Goal: Transaction & Acquisition: Purchase product/service

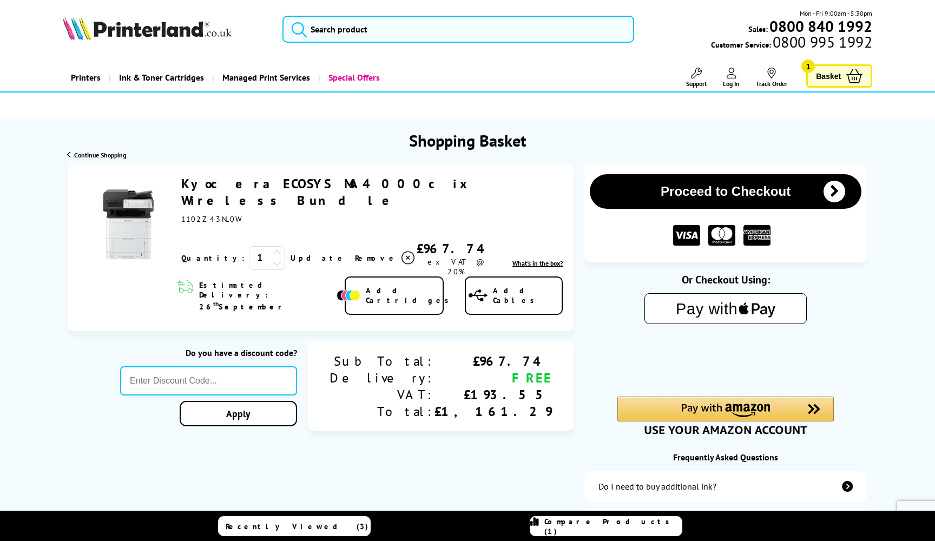
click at [689, 194] on button "Proceed to Checkout" at bounding box center [726, 191] width 272 height 35
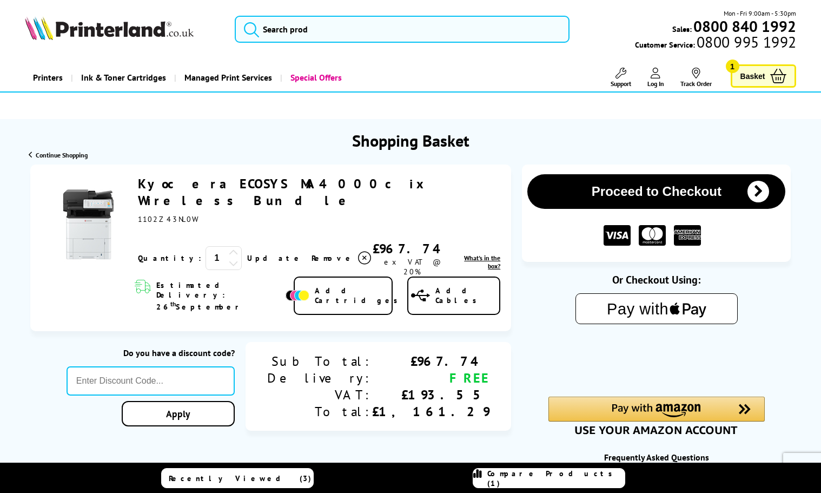
click at [638, 190] on button "Proceed to Checkout" at bounding box center [657, 191] width 258 height 35
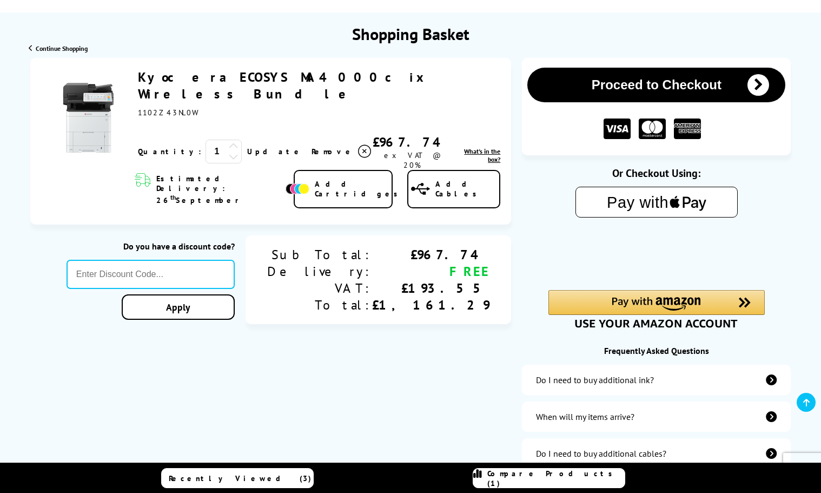
scroll to position [116, 0]
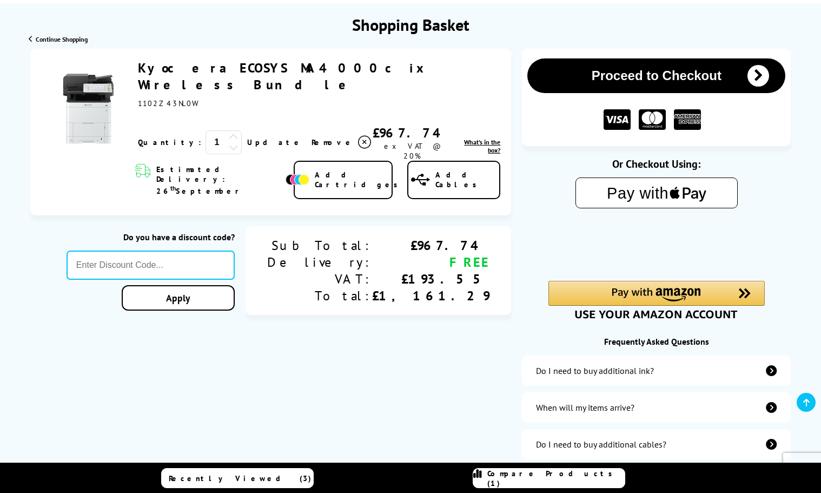
click at [689, 76] on button "Proceed to Checkout" at bounding box center [657, 75] width 258 height 35
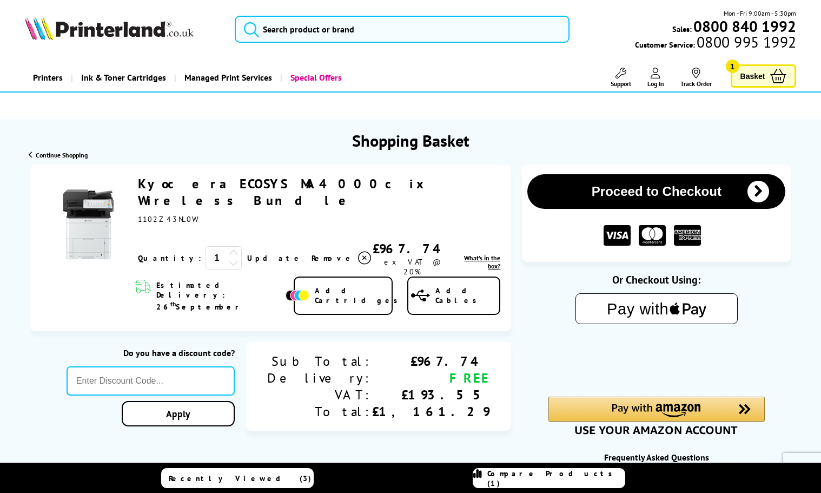
scroll to position [0, 0]
click at [622, 239] on img at bounding box center [617, 235] width 27 height 21
click at [620, 235] on img at bounding box center [617, 235] width 27 height 21
click at [689, 79] on span "Basket" at bounding box center [753, 76] width 25 height 15
click at [640, 305] on text "Pay with" at bounding box center [638, 308] width 62 height 17
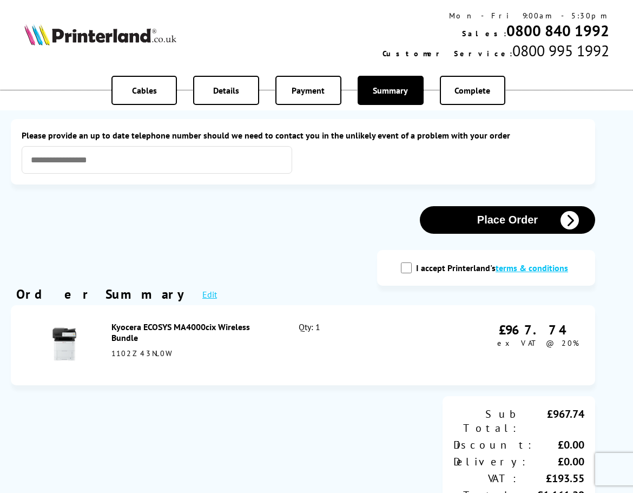
click at [409, 267] on input "I accept Printerland's terms & conditions" at bounding box center [406, 267] width 11 height 11
checkbox input "true"
click at [497, 219] on button "Place Order" at bounding box center [507, 220] width 175 height 28
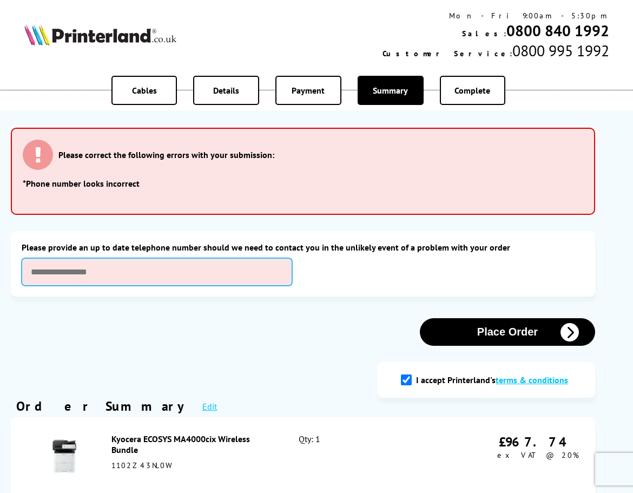
scroll to position [14, 0]
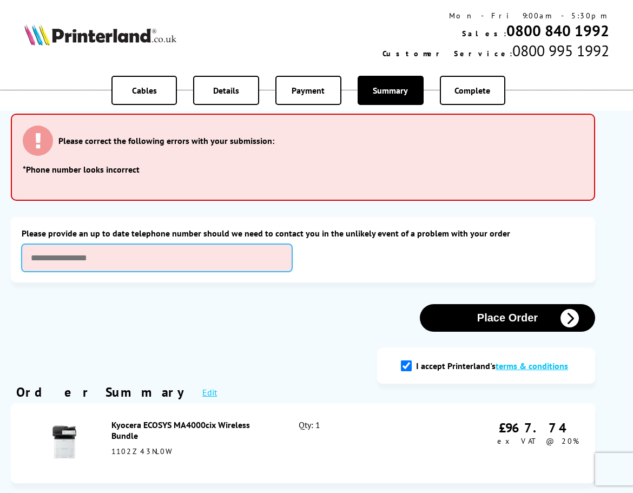
click at [141, 256] on input "text" at bounding box center [157, 258] width 271 height 28
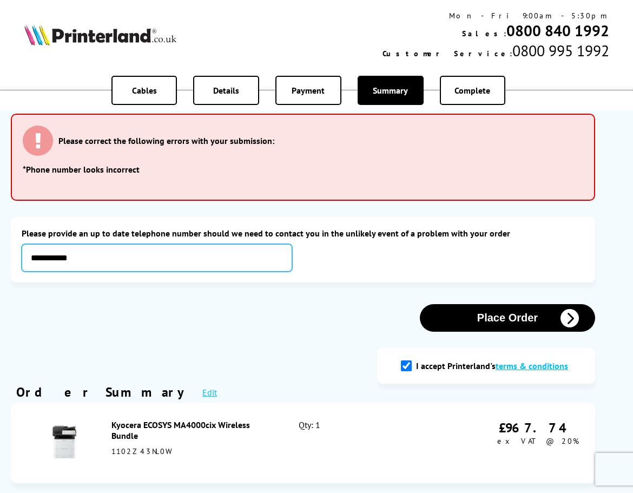
type input "**********"
click at [487, 321] on button "Place Order" at bounding box center [507, 318] width 175 height 28
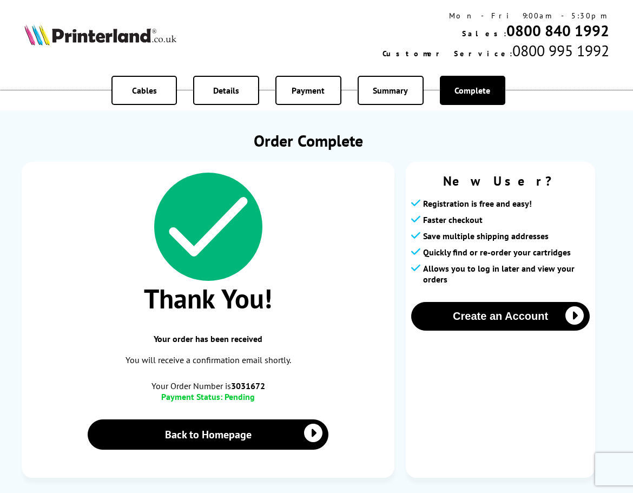
click at [34, 71] on div "Cables Details Payment Summary Complete" at bounding box center [316, 90] width 633 height 40
